Goal: Transaction & Acquisition: Obtain resource

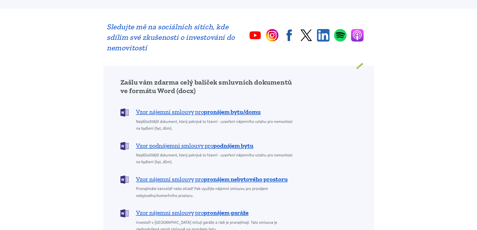
scroll to position [351, 0]
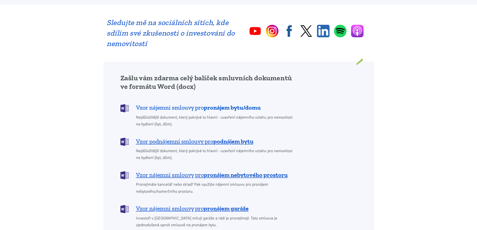
click at [210, 104] on b "pronájem bytu/domu" at bounding box center [232, 107] width 57 height 7
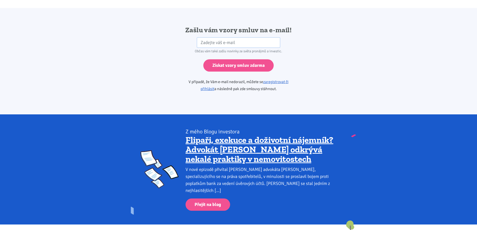
scroll to position [836, 0]
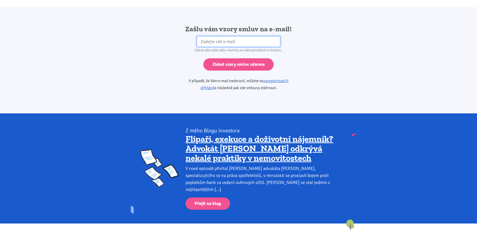
click at [213, 36] on input "email" at bounding box center [238, 41] width 83 height 11
type input "[EMAIL_ADDRESS][DOMAIN_NAME]"
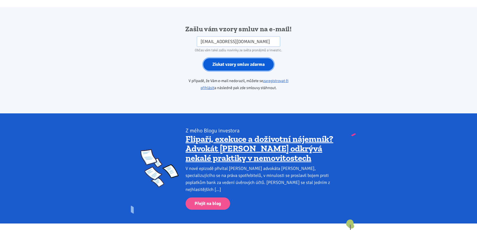
click at [243, 58] on input "Získat vzory smluv zdarma" at bounding box center [238, 64] width 70 height 12
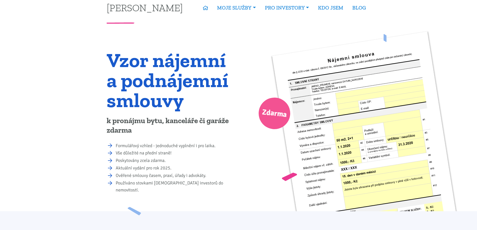
scroll to position [0, 0]
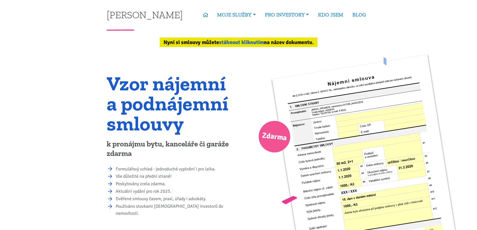
click at [249, 43] on link "stáhnout kliknutím" at bounding box center [241, 42] width 45 height 7
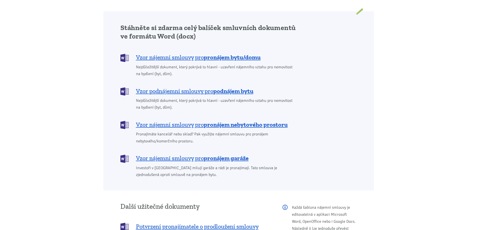
scroll to position [421, 0]
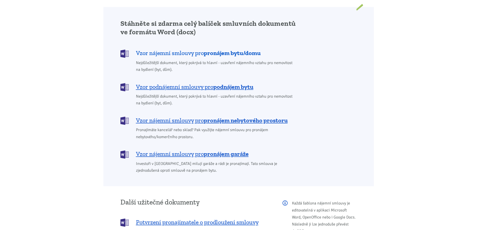
click at [220, 49] on b "pronájem bytu/domu" at bounding box center [232, 52] width 57 height 7
click at [212, 83] on span "Vzor podnájemní smlouvy pro podnájem bytu" at bounding box center [194, 87] width 117 height 8
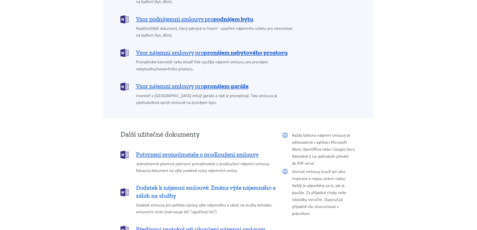
scroll to position [497, 0]
